Goal: Obtain resource: Download file/media

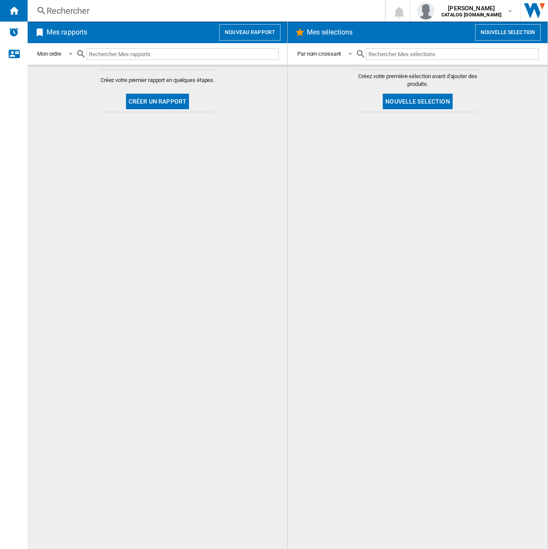
click at [248, 32] on button "Nouveau rapport" at bounding box center [249, 32] width 61 height 16
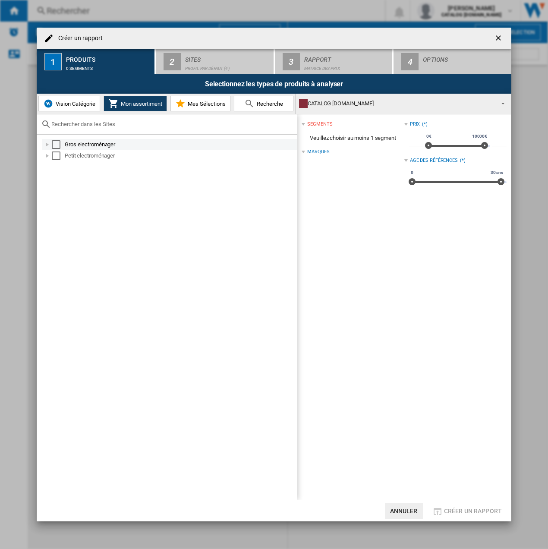
click at [55, 146] on div "Select" at bounding box center [56, 144] width 9 height 9
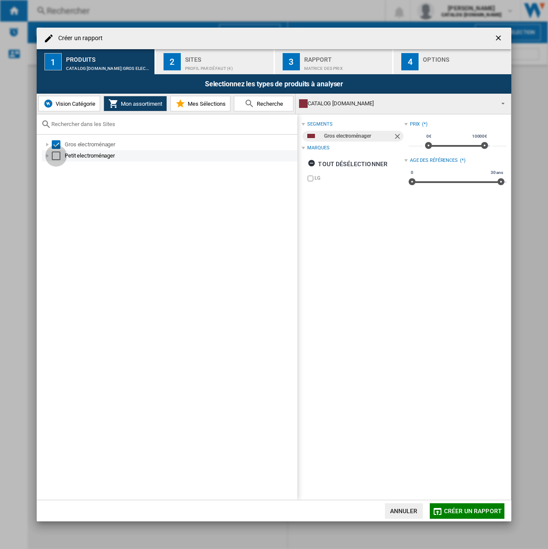
click at [57, 154] on div "Select" at bounding box center [56, 156] width 9 height 9
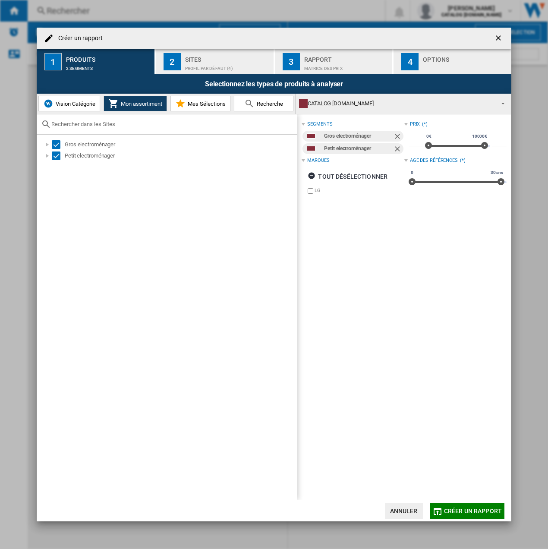
click at [204, 66] on div "Profil par défaut (4)" at bounding box center [227, 66] width 85 height 9
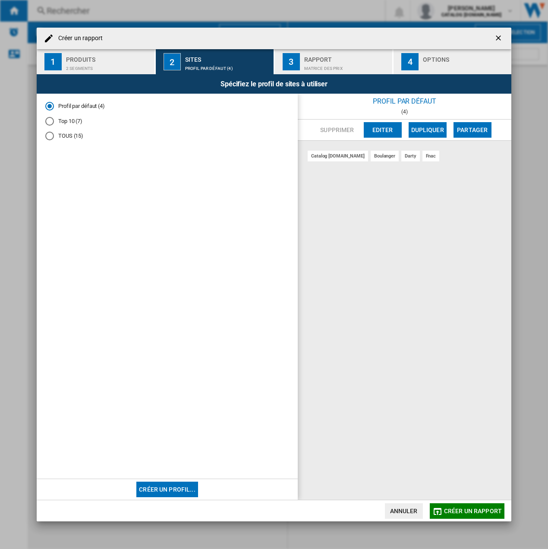
click at [48, 122] on div "Top 10 (7)" at bounding box center [49, 121] width 9 height 9
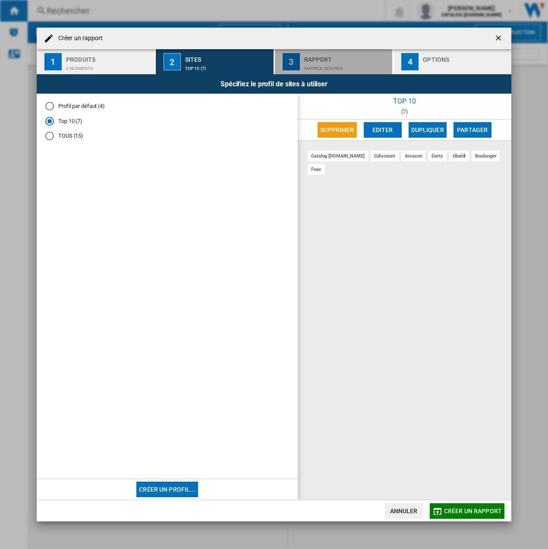
click at [334, 70] on div "Matrice des prix" at bounding box center [346, 66] width 85 height 9
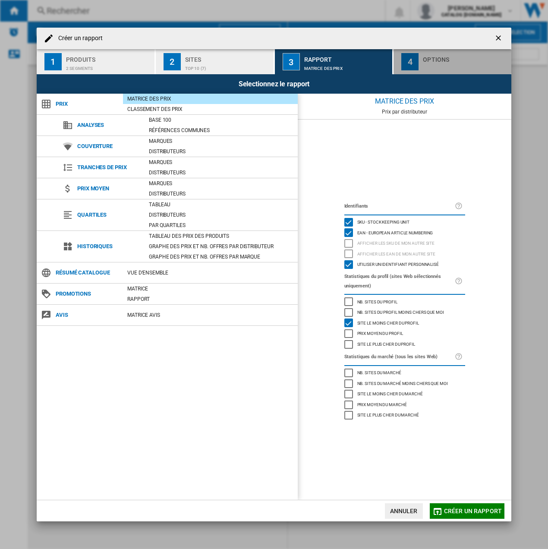
click at [444, 66] on div "button" at bounding box center [465, 66] width 85 height 9
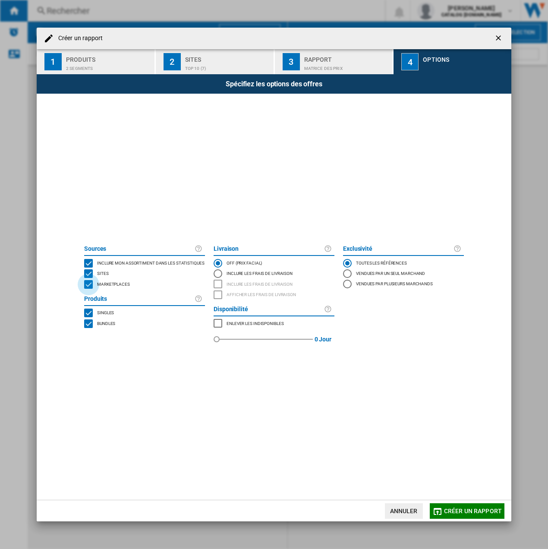
click at [93, 285] on div "MARKETPLACES" at bounding box center [88, 284] width 9 height 9
click at [449, 511] on span "Créer un rapport" at bounding box center [473, 511] width 58 height 7
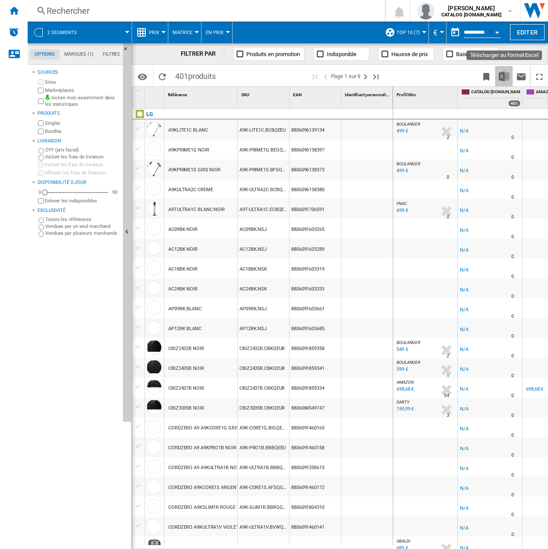
click at [502, 78] on img "Télécharger au format Excel" at bounding box center [504, 76] width 10 height 10
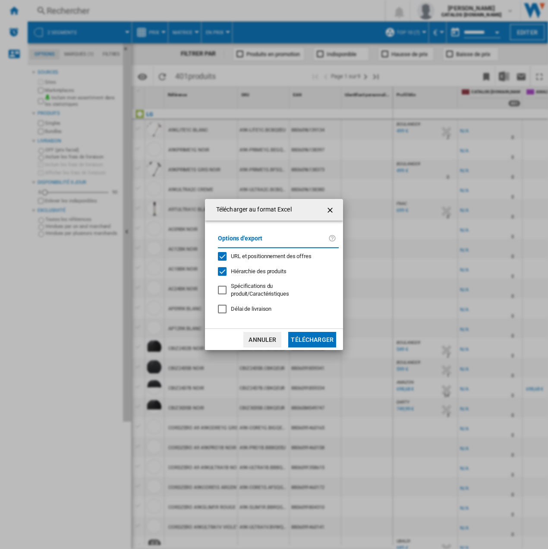
click at [304, 342] on button "Télécharger" at bounding box center [313, 340] width 48 height 16
